Goal: Task Accomplishment & Management: Manage account settings

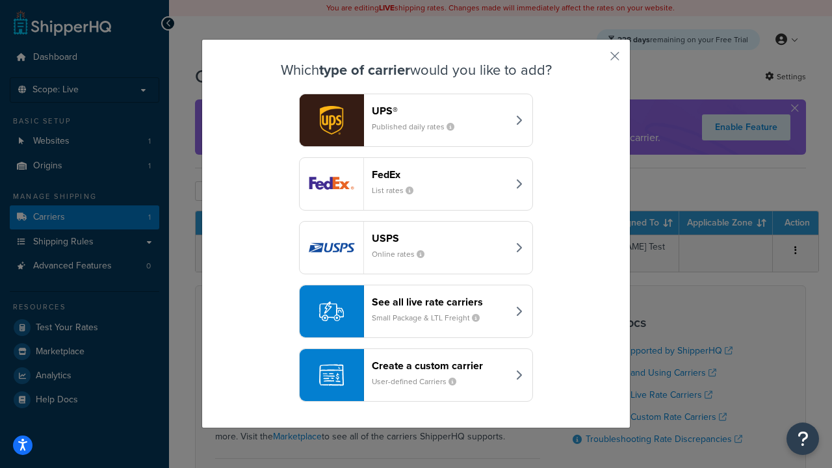
click at [439, 174] on header "FedEx" at bounding box center [440, 174] width 136 height 12
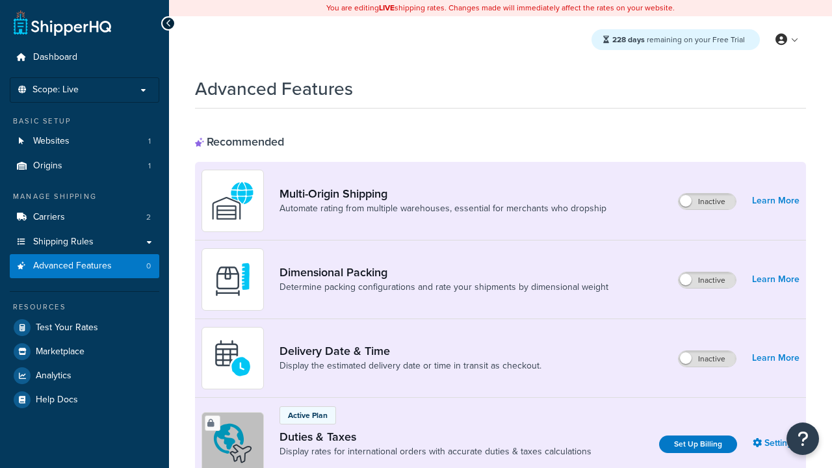
scroll to position [421, 0]
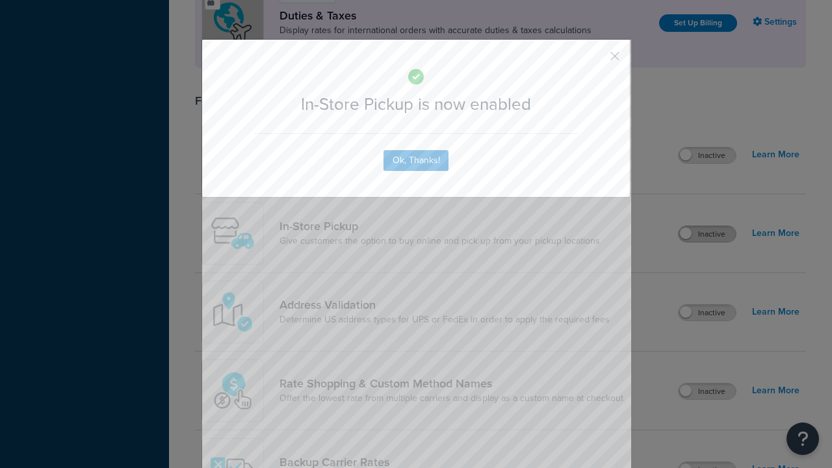
scroll to position [0, 0]
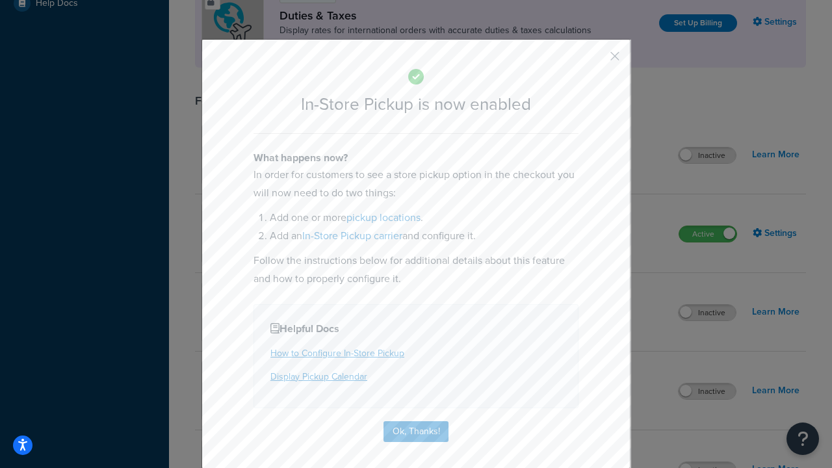
click at [595, 60] on button "button" at bounding box center [595, 60] width 3 height 3
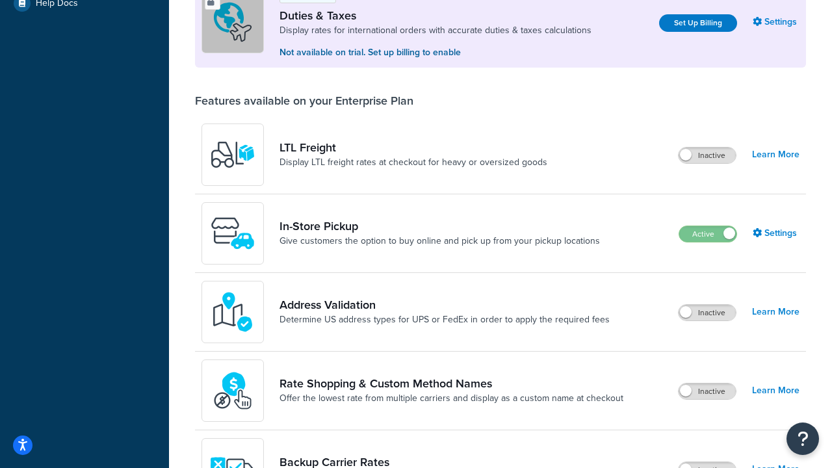
scroll to position [396, 0]
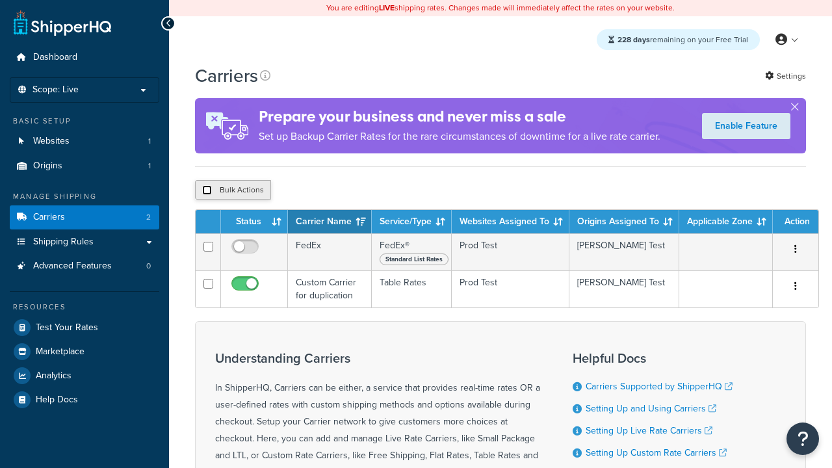
click at [207, 192] on input "checkbox" at bounding box center [207, 190] width 10 height 10
checkbox input "true"
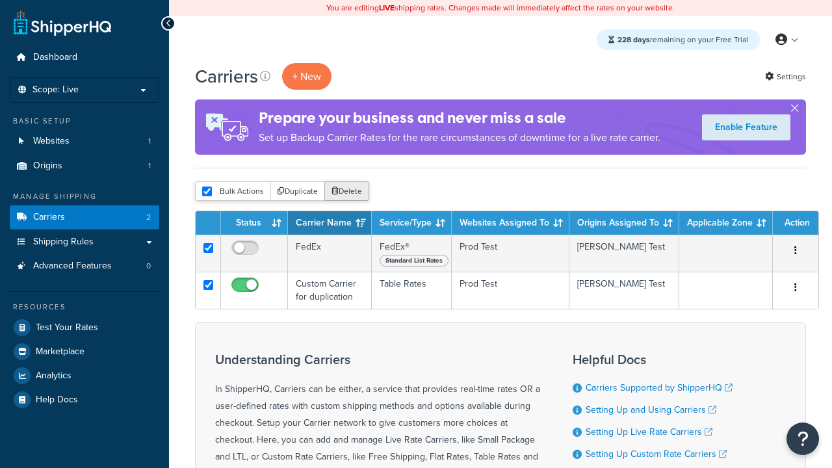
click at [350, 192] on button "Delete" at bounding box center [346, 190] width 45 height 19
